Goal: Communication & Community: Ask a question

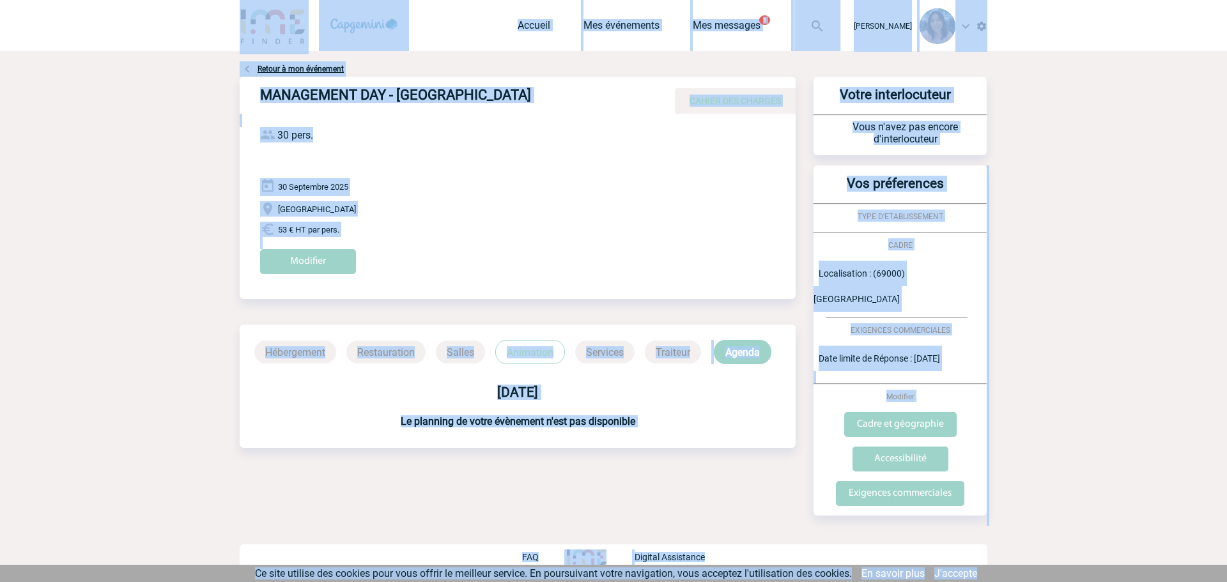
drag, startPoint x: 153, startPoint y: 18, endPoint x: 1064, endPoint y: 581, distance: 1071.6
click at [1064, 581] on body "Maëva HUGOT Accueil Mes événements 1 1" at bounding box center [613, 291] width 1227 height 582
click at [1064, 580] on div "Ce site utilise des cookies pour vous offrir le meilleur service. En poursuivan…" at bounding box center [616, 573] width 1233 height 17
drag, startPoint x: 1064, startPoint y: 580, endPoint x: 219, endPoint y: 194, distance: 929.4
click at [127, 0] on html "Maëva HUGOT Accueil Mes événements 1 1" at bounding box center [613, 291] width 1227 height 582
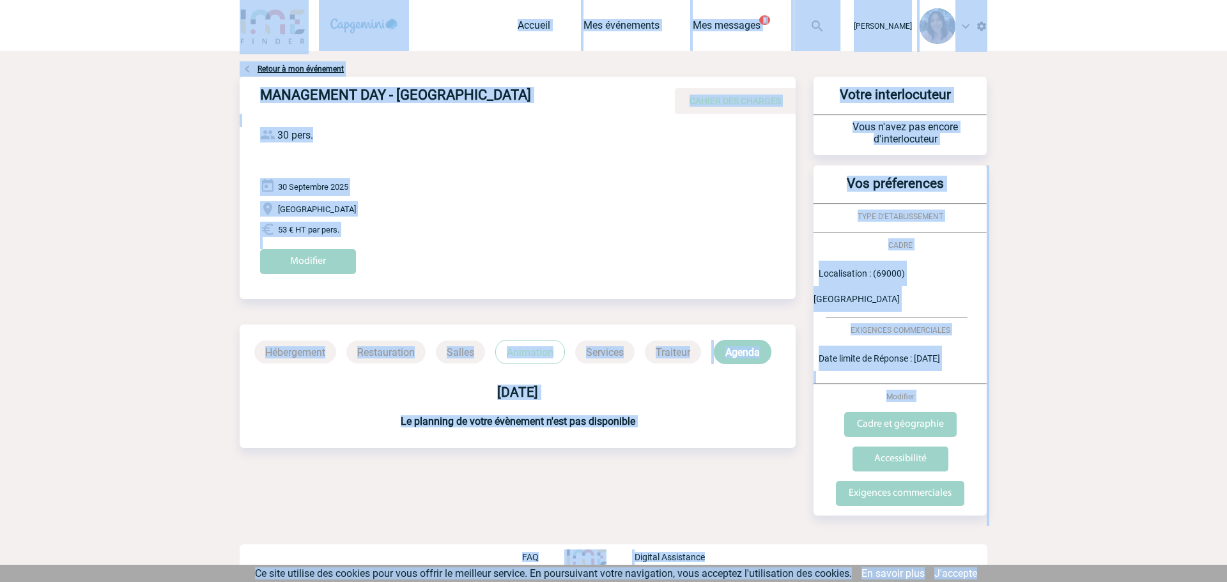
click at [931, 351] on div "Vos préferences TYPE D'ETABLISSEMENT CADRE Localisation : (69000) Lyon EXIGENCE…" at bounding box center [900, 341] width 173 height 350
drag, startPoint x: 994, startPoint y: 573, endPoint x: 203, endPoint y: 20, distance: 965.1
click at [203, 20] on body "Maëva HUGOT Accueil Mes événements 1 1" at bounding box center [613, 291] width 1227 height 582
click at [726, 54] on div "Retour à mon événement MANAGEMENT DAY - LYON CAHIER DES CHARGES MANAGEMENT DAY …" at bounding box center [614, 314] width 748 height 526
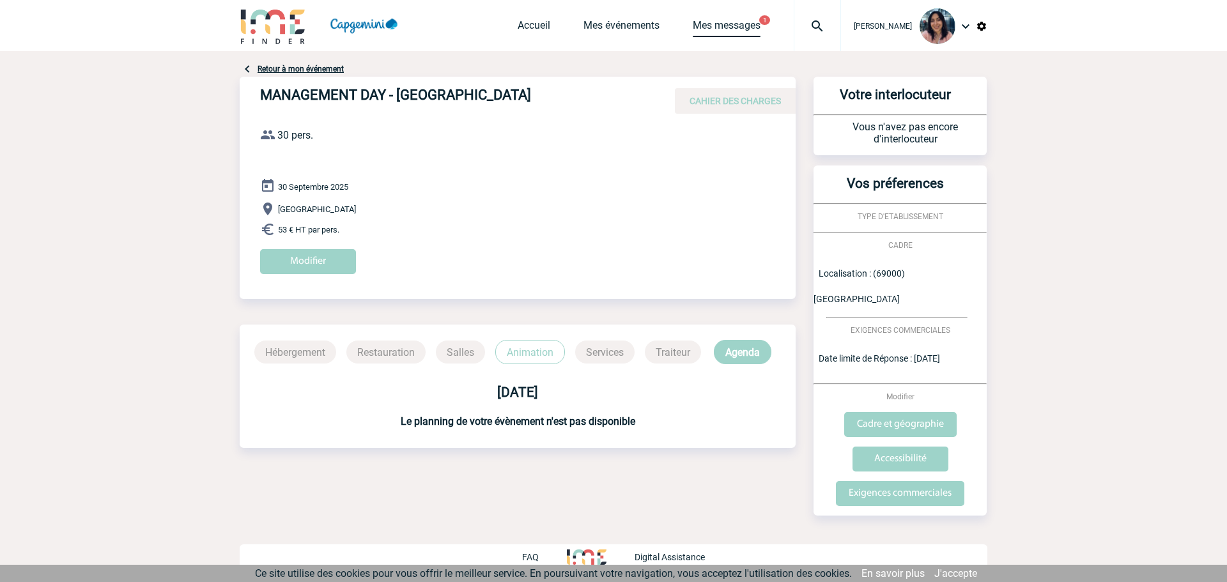
click at [729, 23] on link "Mes messages" at bounding box center [727, 28] width 68 height 18
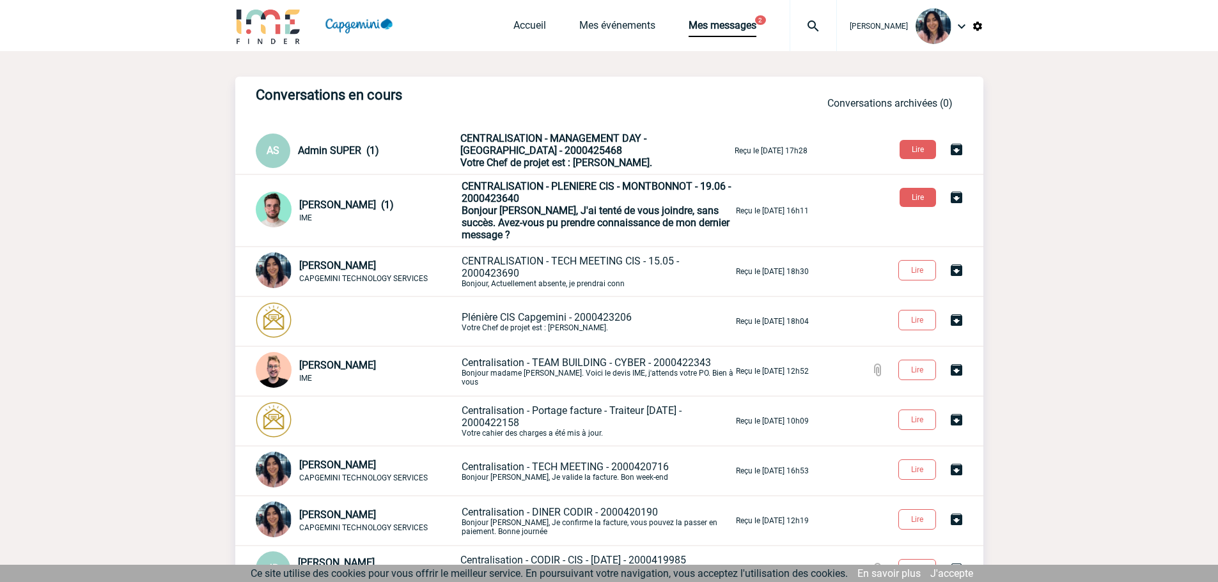
click at [548, 191] on span "CENTRALISATION - PLENIERE CIS - MONTBONNOT - 19.06 - 2000423640" at bounding box center [596, 192] width 269 height 24
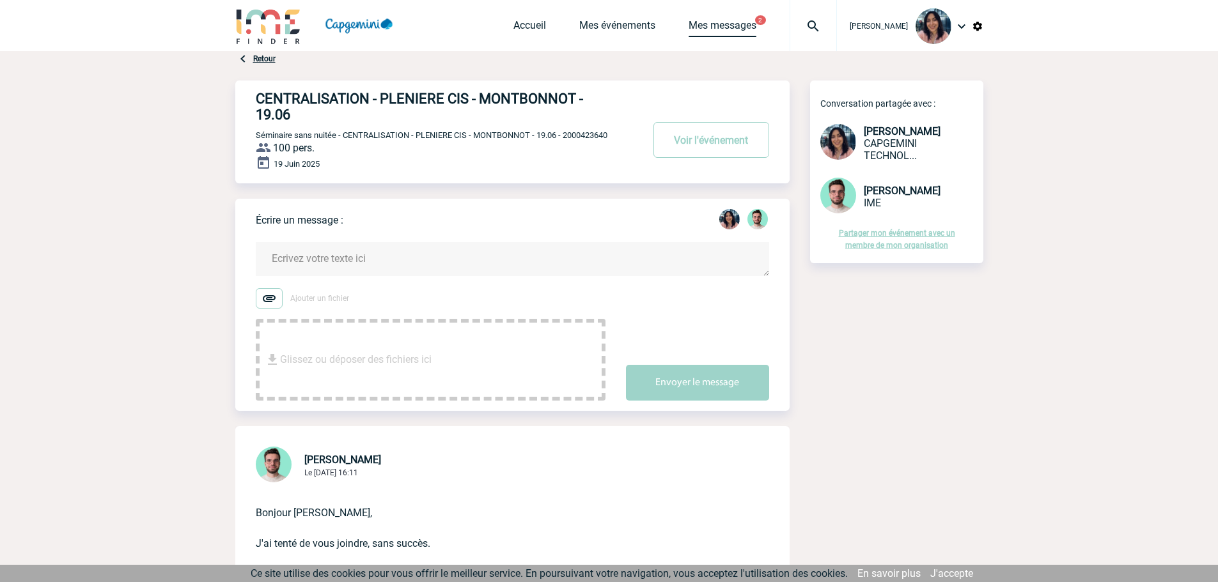
click at [756, 30] on link "Mes messages" at bounding box center [722, 28] width 68 height 18
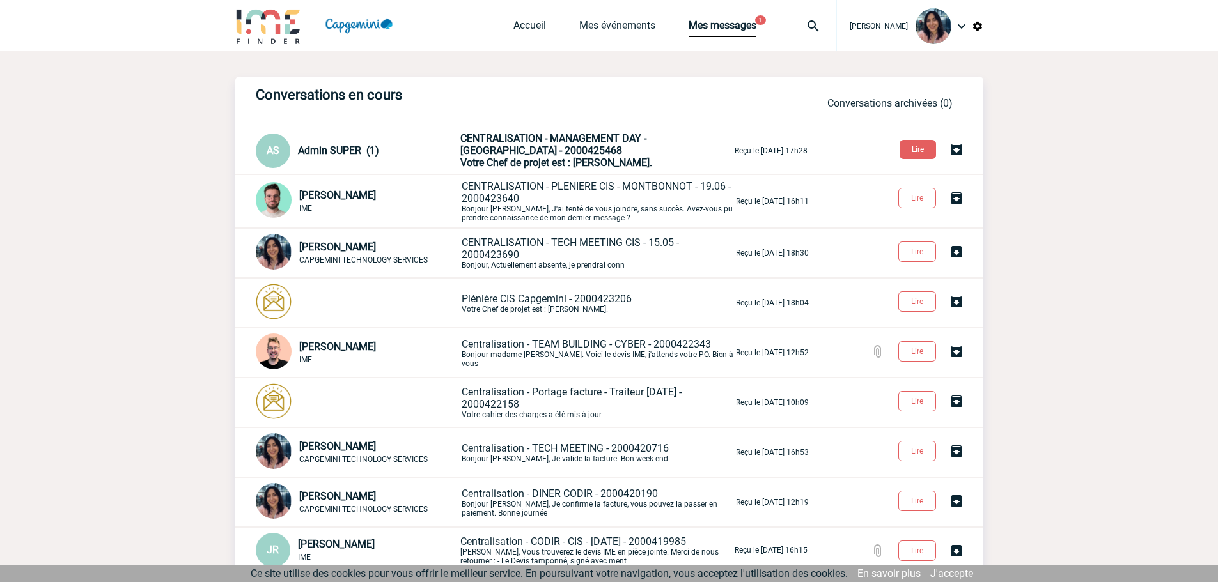
click at [438, 150] on div "Admin SUPER (1)" at bounding box center [378, 150] width 160 height 12
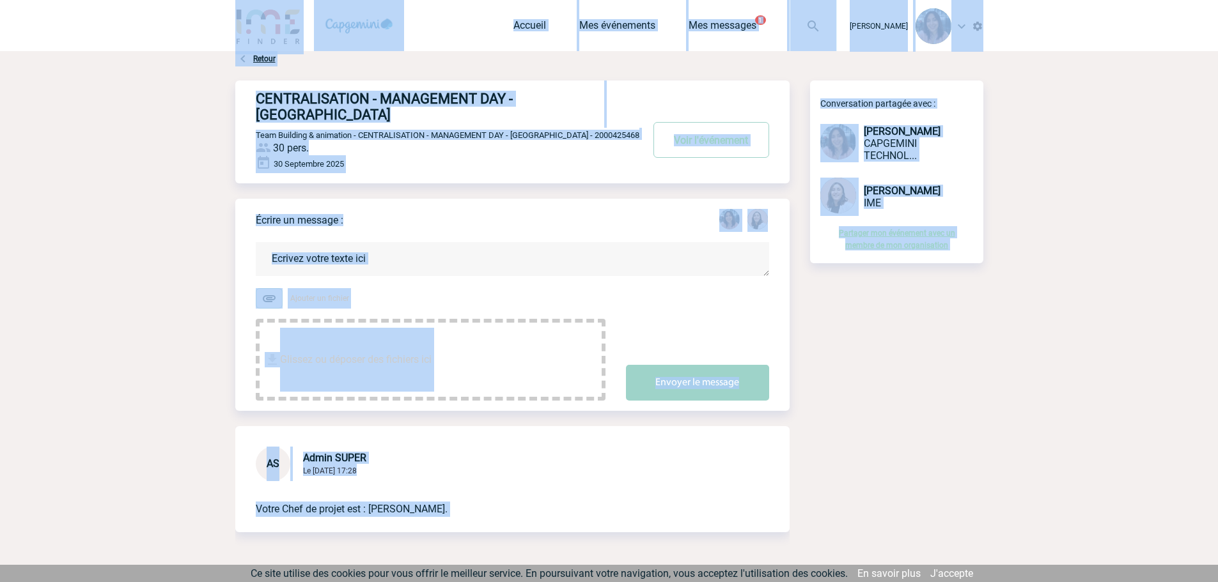
drag, startPoint x: 1091, startPoint y: 364, endPoint x: 63, endPoint y: -27, distance: 1099.9
click at [63, 0] on html "[PERSON_NAME] Accueil Mes événements 1 1" at bounding box center [609, 291] width 1218 height 582
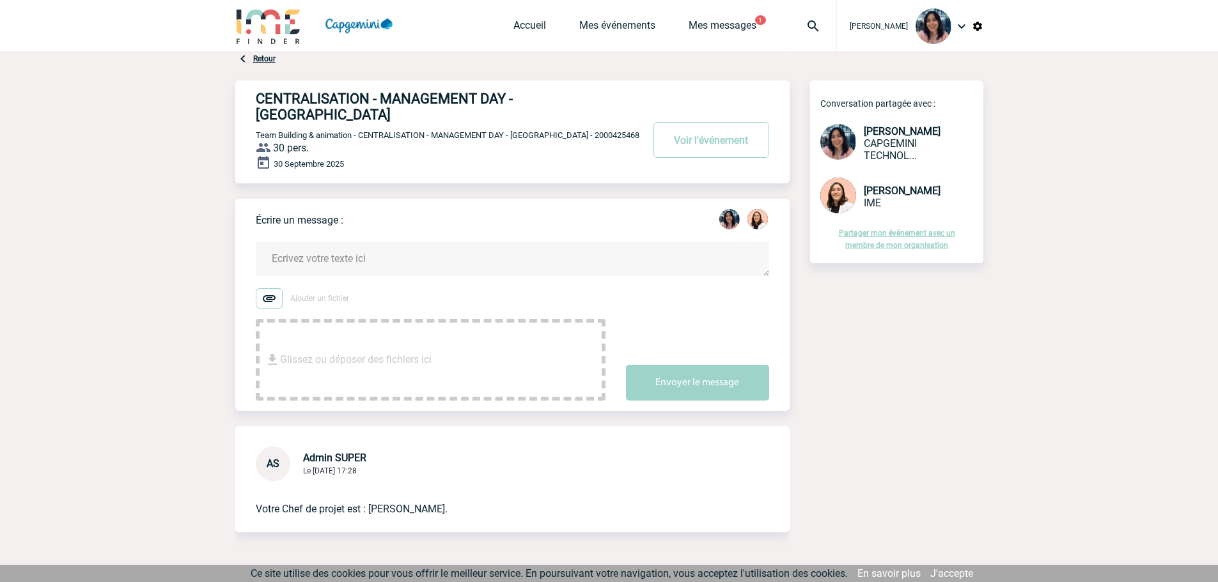
click at [132, 24] on div "[PERSON_NAME] Accueil Mes événements 1" at bounding box center [609, 25] width 1218 height 51
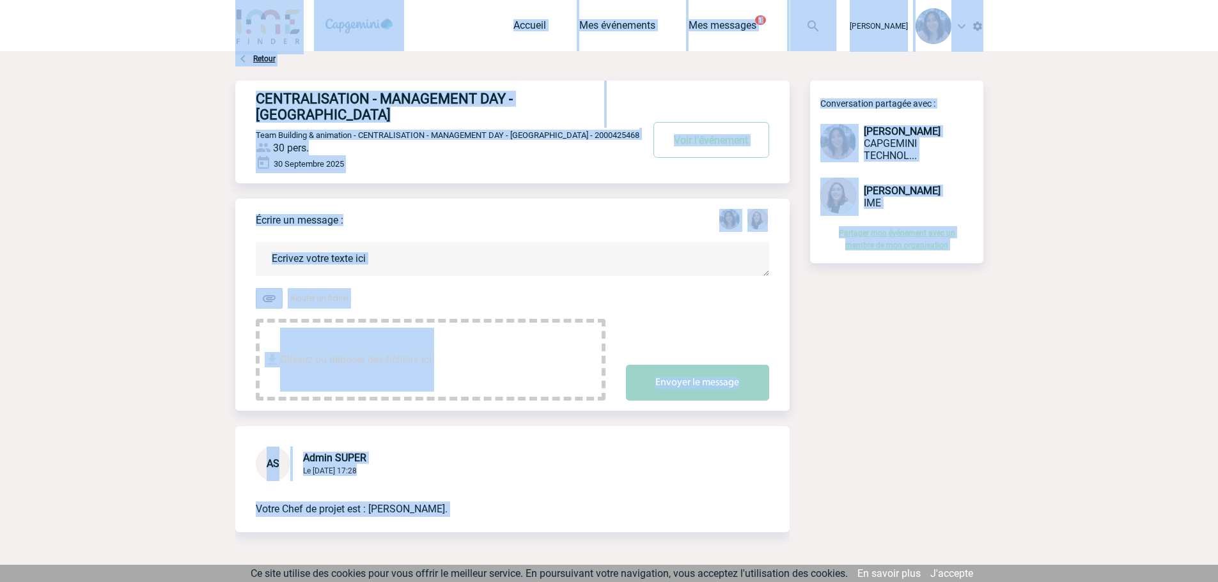
scroll to position [38, 0]
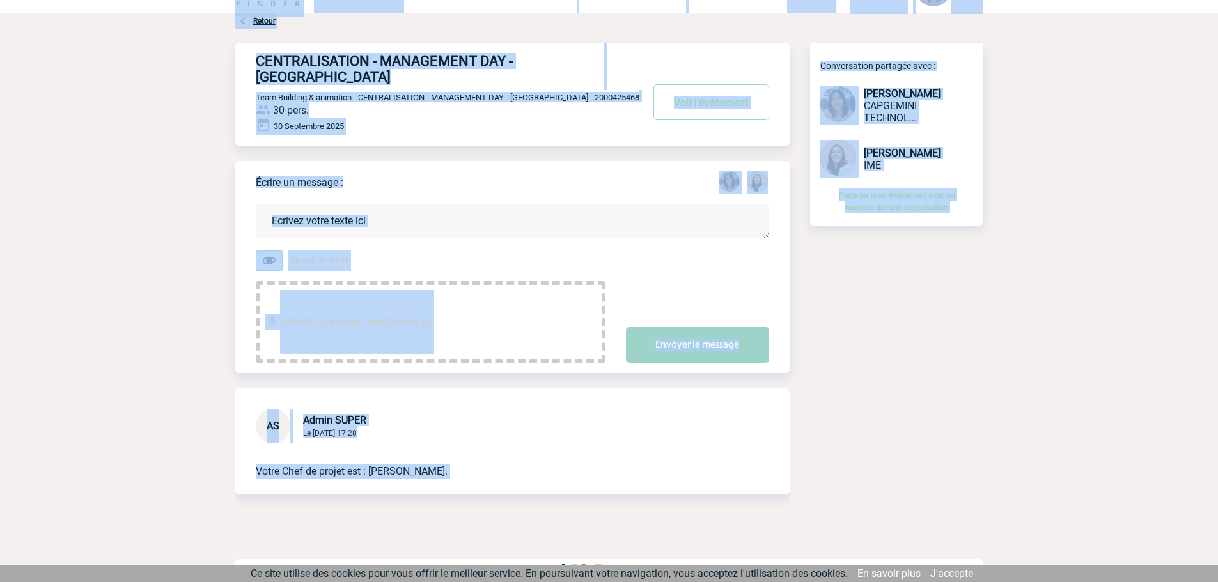
drag, startPoint x: 132, startPoint y: 24, endPoint x: 1155, endPoint y: 605, distance: 1176.4
click at [1155, 545] on html "[PERSON_NAME] Accueil Mes événements 1 1" at bounding box center [609, 253] width 1218 height 582
click at [1114, 543] on body "[PERSON_NAME] Accueil Mes événements 1 1" at bounding box center [609, 279] width 1218 height 635
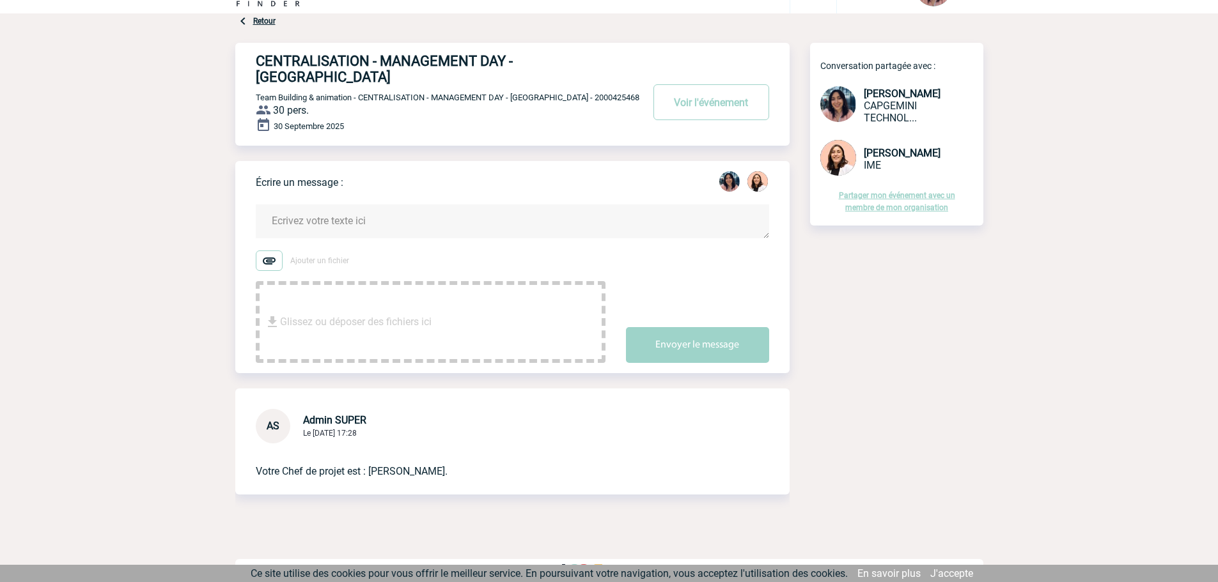
click at [951, 579] on link "J'accepte" at bounding box center [951, 574] width 43 height 12
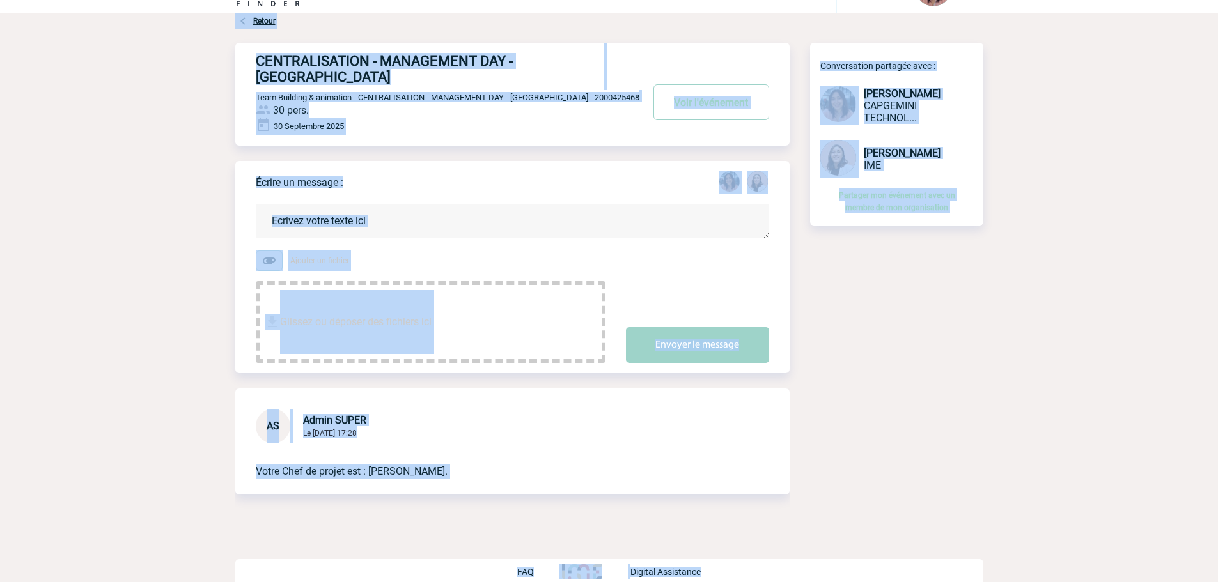
scroll to position [0, 0]
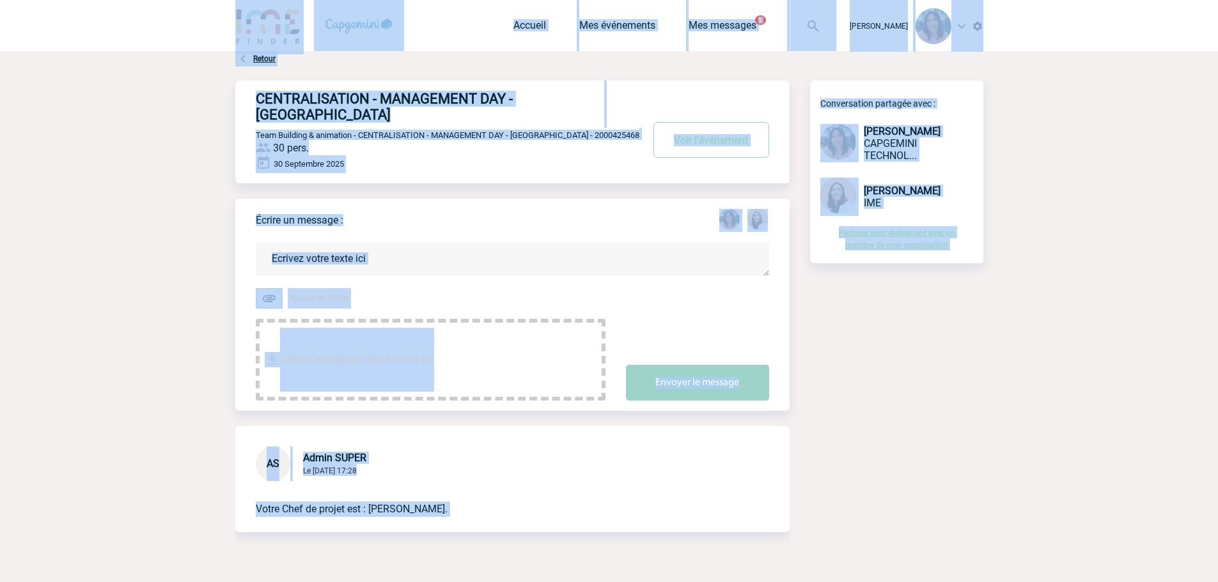
drag, startPoint x: 931, startPoint y: 573, endPoint x: 205, endPoint y: -20, distance: 938.1
click at [205, 0] on html "[PERSON_NAME] Accueil Mes événements 1 1" at bounding box center [609, 291] width 1218 height 582
click at [1117, 219] on body "[PERSON_NAME] Accueil Mes événements 1 1" at bounding box center [609, 317] width 1218 height 635
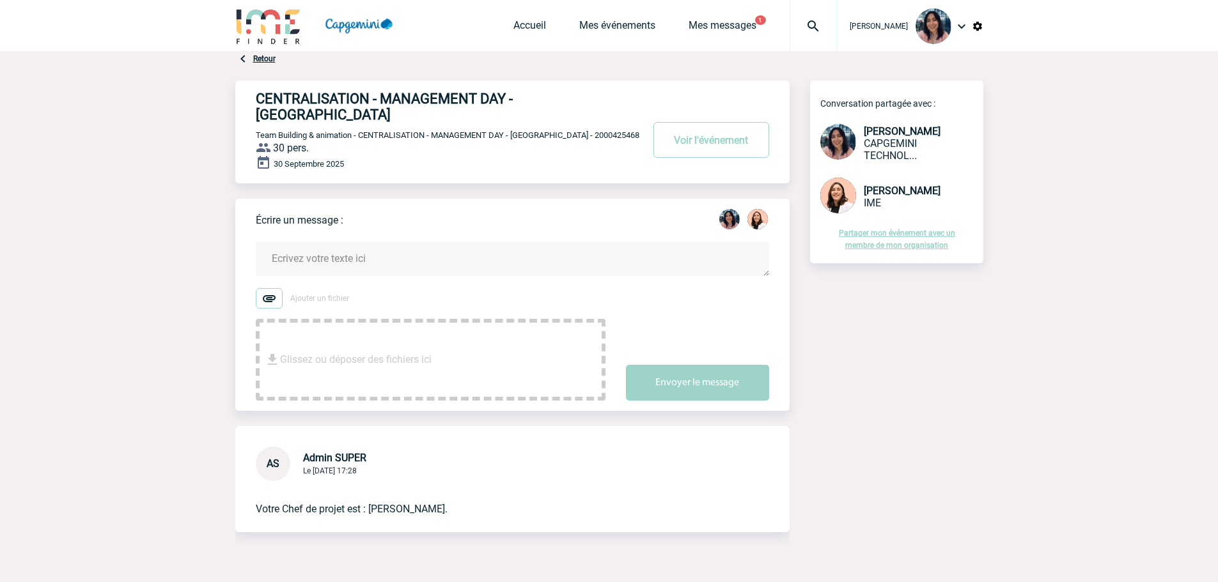
click at [724, 46] on div "Accueil Mes événements Mes messages 1 Projet, client Projet, client" at bounding box center [674, 25] width 323 height 51
click at [722, 38] on div "Accueil Mes événements Mes messages 1 Projet, client Projet, client" at bounding box center [674, 25] width 323 height 51
click at [727, 31] on link "Mes messages" at bounding box center [722, 28] width 68 height 18
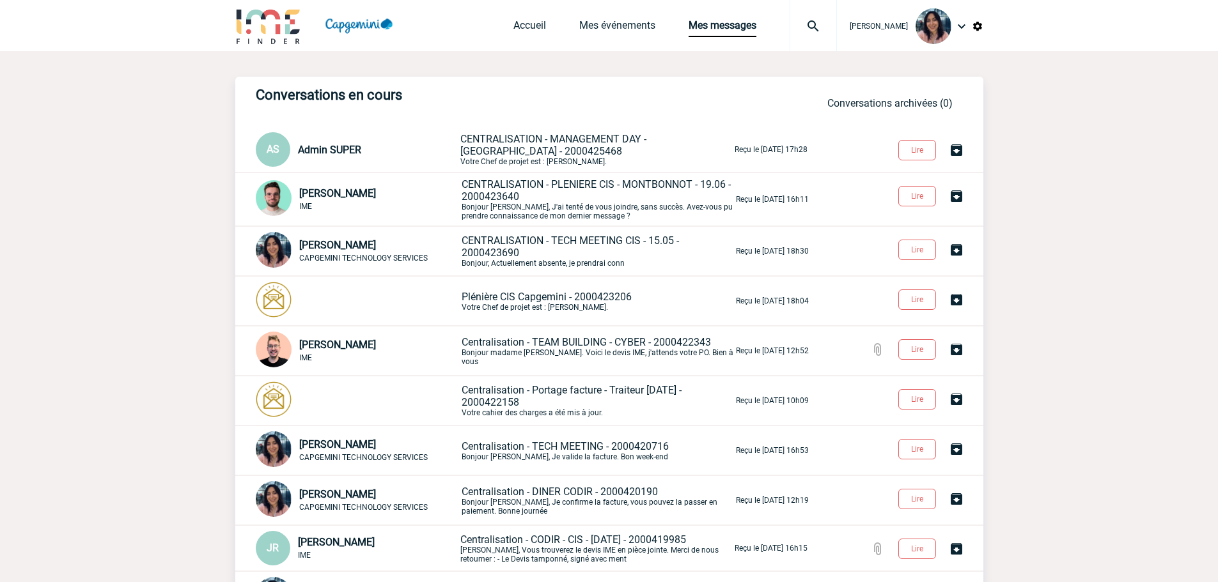
click at [1017, 121] on body "Maëva HUGOT Accueil Mes événements" at bounding box center [609, 362] width 1218 height 725
click at [1052, 170] on body "Maëva HUGOT Accueil Mes événements" at bounding box center [609, 362] width 1218 height 725
